Goal: Book appointment/travel/reservation

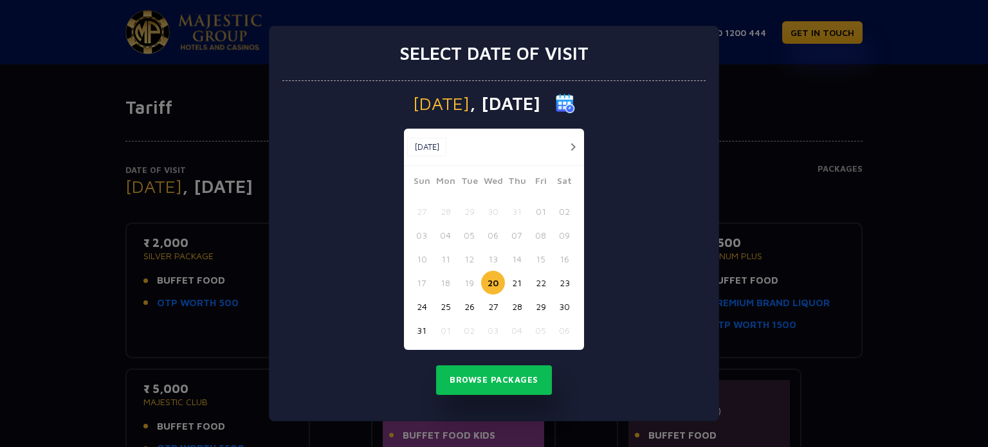
click at [574, 149] on button "button" at bounding box center [572, 147] width 16 height 16
click at [574, 149] on div "[DATE] [DATE]" at bounding box center [494, 147] width 180 height 37
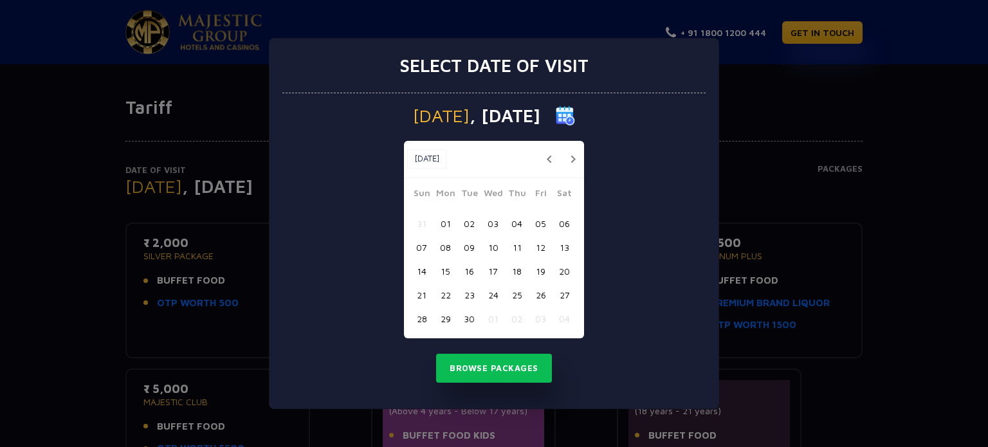
click at [574, 161] on button "button" at bounding box center [572, 159] width 16 height 16
click at [446, 248] on button "06" at bounding box center [445, 247] width 24 height 24
click at [471, 366] on button "Browse Packages" at bounding box center [494, 369] width 116 height 30
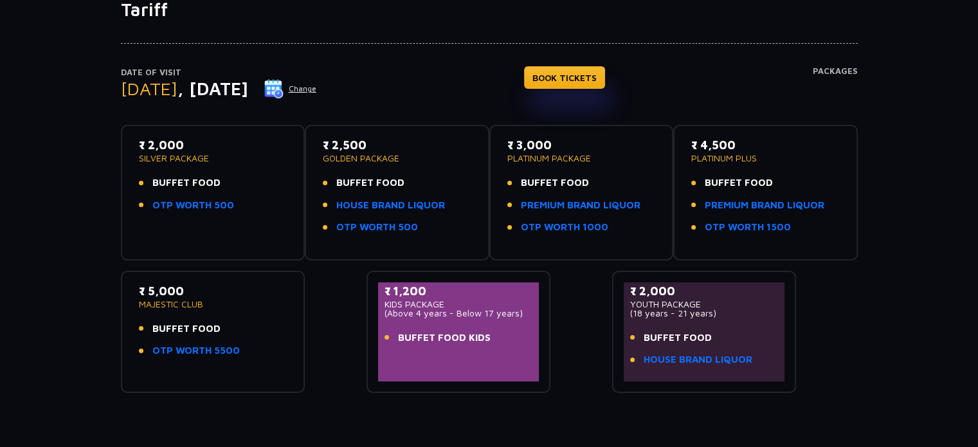
scroll to position [103, 0]
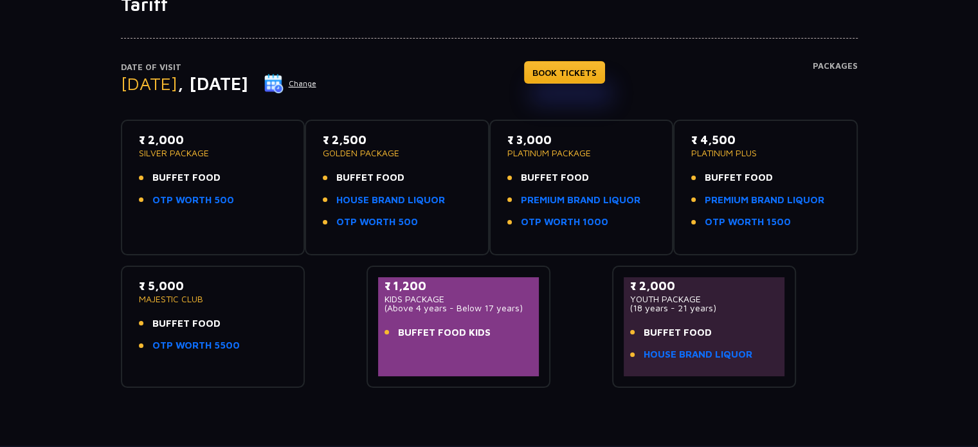
click at [244, 174] on li "BUFFET FOOD" at bounding box center [213, 177] width 149 height 15
click at [179, 138] on p "₹ 2,000" at bounding box center [213, 139] width 149 height 17
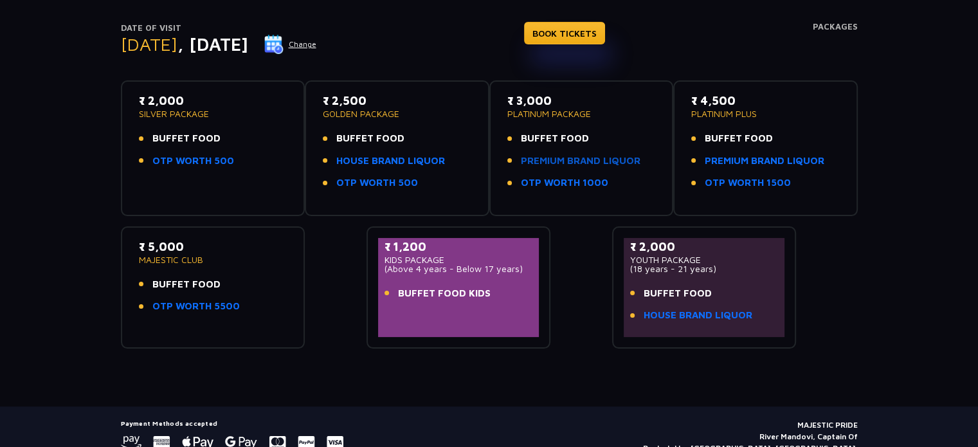
scroll to position [131, 0]
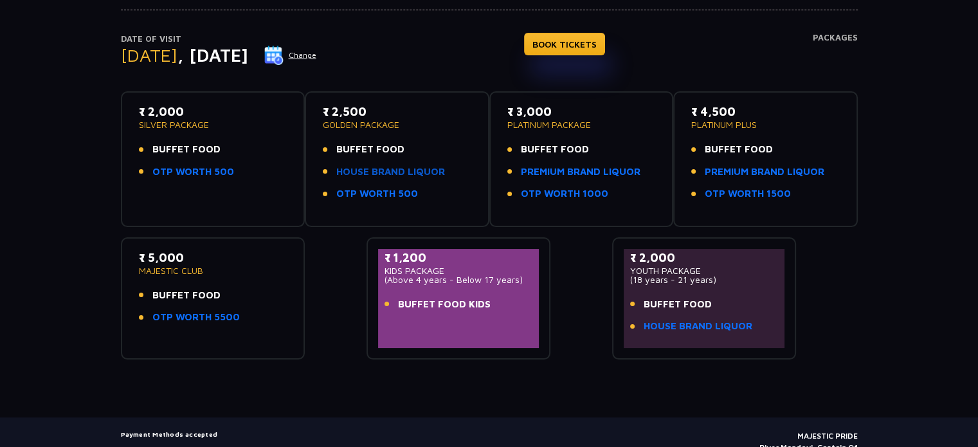
click at [381, 169] on link "HOUSE BRAND LIQUOR" at bounding box center [390, 172] width 109 height 15
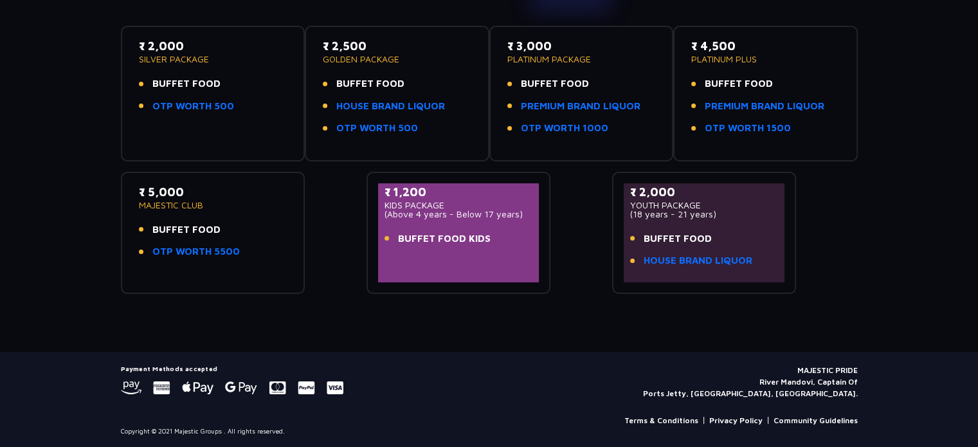
scroll to position [0, 0]
